Goal: Task Accomplishment & Management: Use online tool/utility

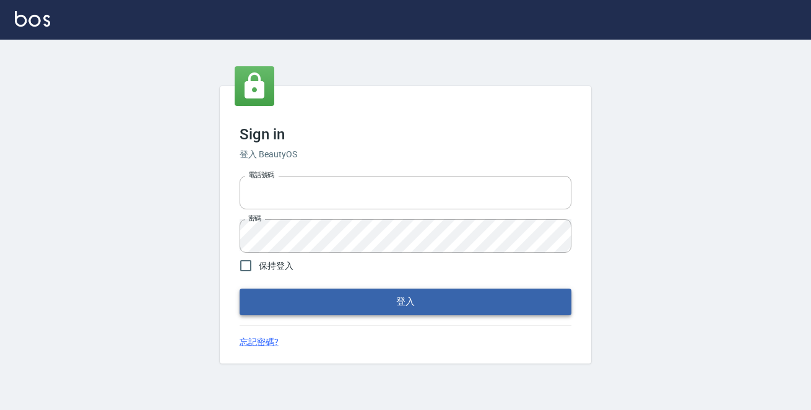
type input "0229470385"
click at [475, 305] on button "登入" at bounding box center [406, 301] width 332 height 26
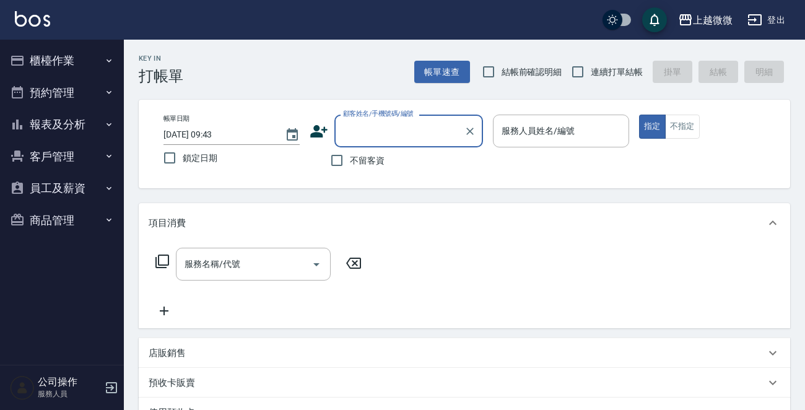
click at [110, 60] on icon "button" at bounding box center [108, 60] width 5 height 3
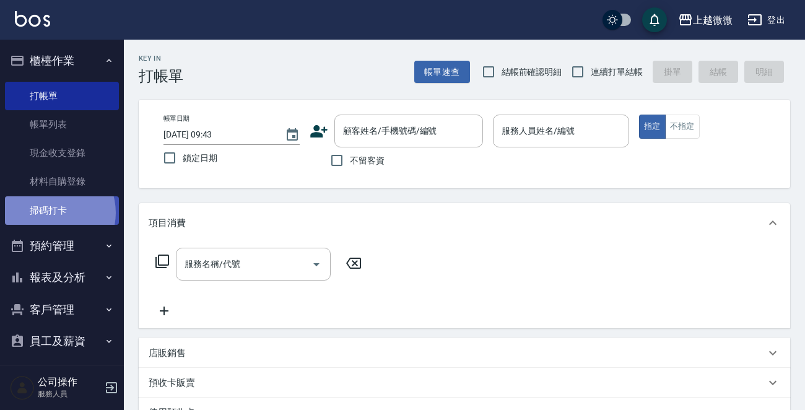
click at [50, 212] on link "掃碼打卡" at bounding box center [62, 210] width 114 height 28
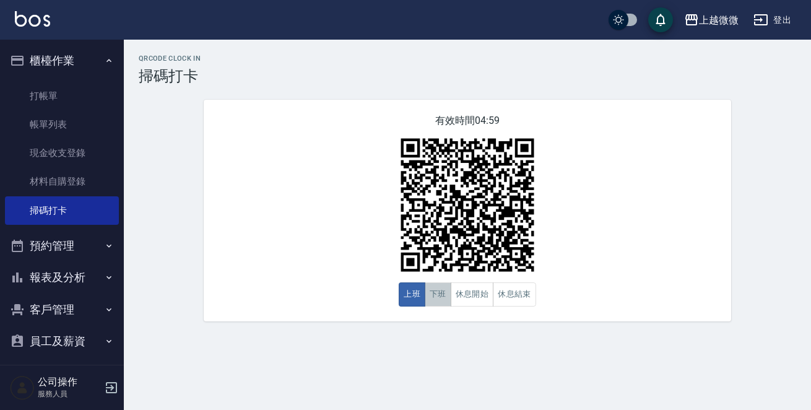
click at [445, 298] on button "下班" at bounding box center [438, 294] width 27 height 24
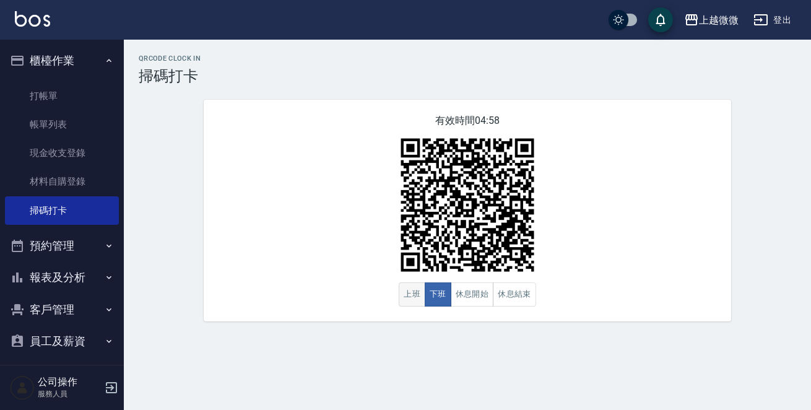
click at [418, 293] on button "上班" at bounding box center [412, 294] width 27 height 24
